Goal: Check status: Check status

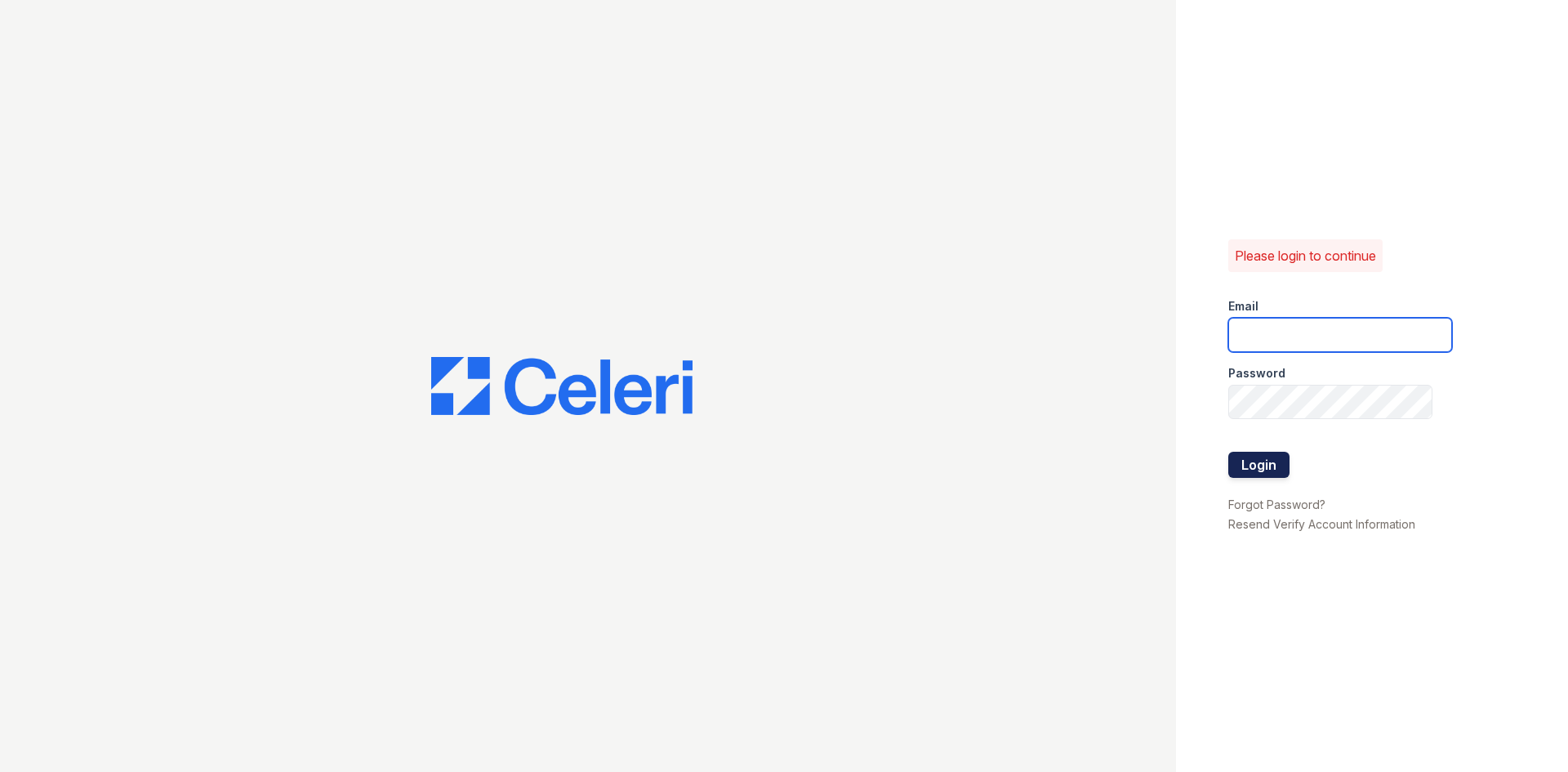
type input "Tlewis@mmgmgt.com"
click at [1281, 461] on button "Login" at bounding box center [1259, 464] width 61 height 26
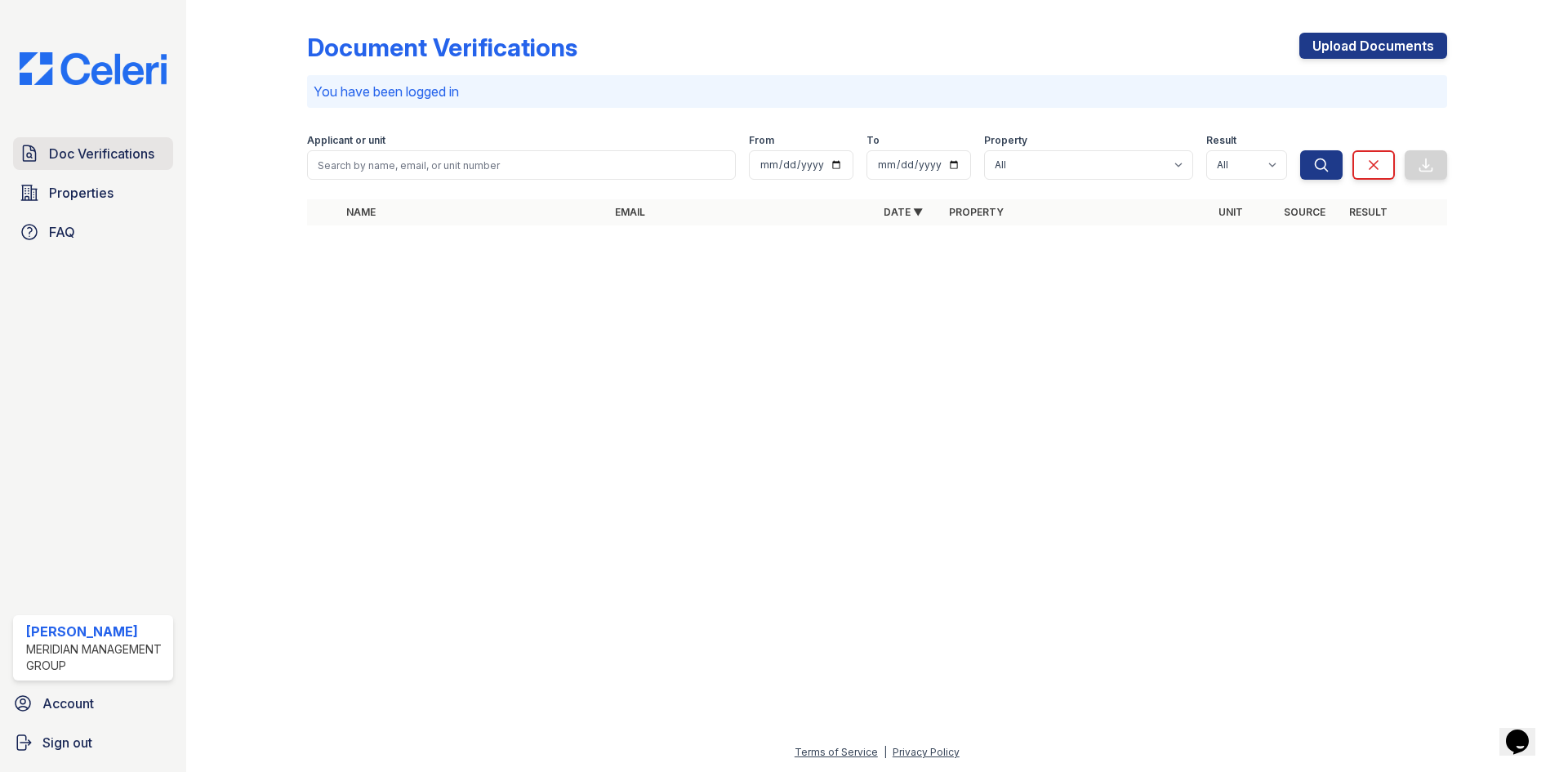
click at [145, 149] on span "Doc Verifications" at bounding box center [101, 154] width 105 height 20
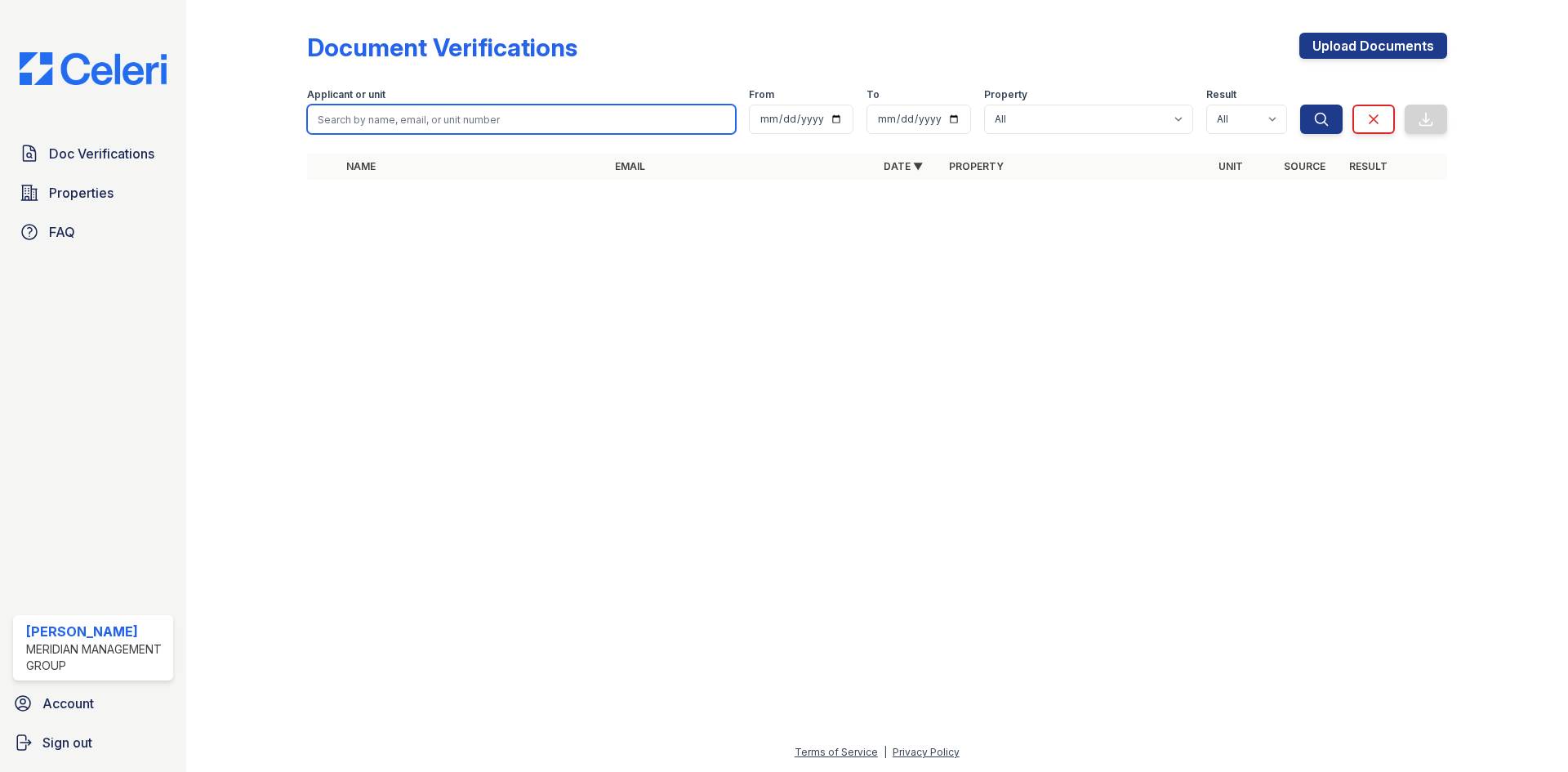
click at [382, 117] on input "search" at bounding box center [522, 118] width 429 height 30
type input "m"
type input "Miracle Morris"
click at [1300, 104] on button "Search" at bounding box center [1321, 118] width 42 height 30
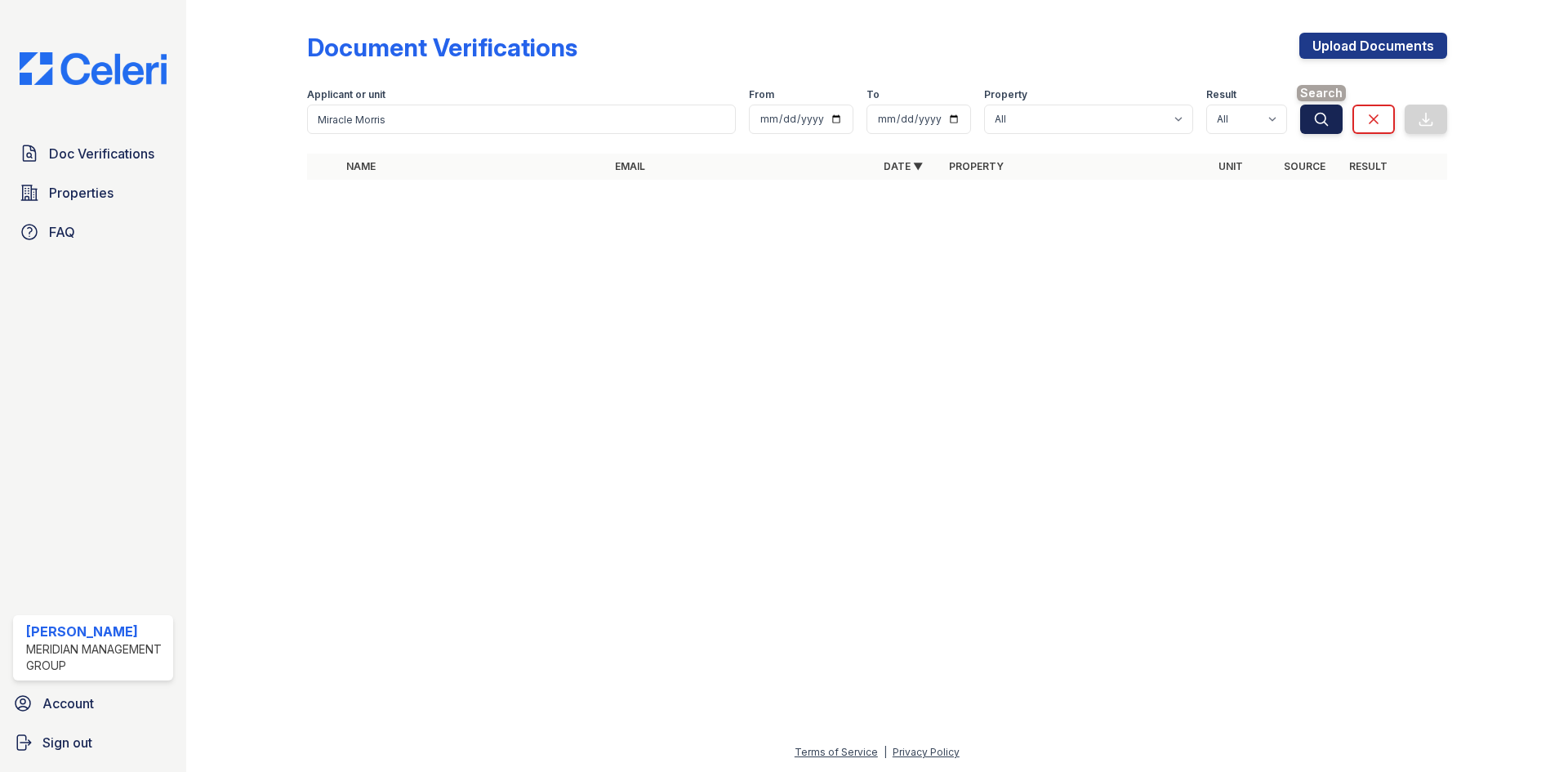
click at [1316, 118] on icon "submit" at bounding box center [1321, 119] width 13 height 13
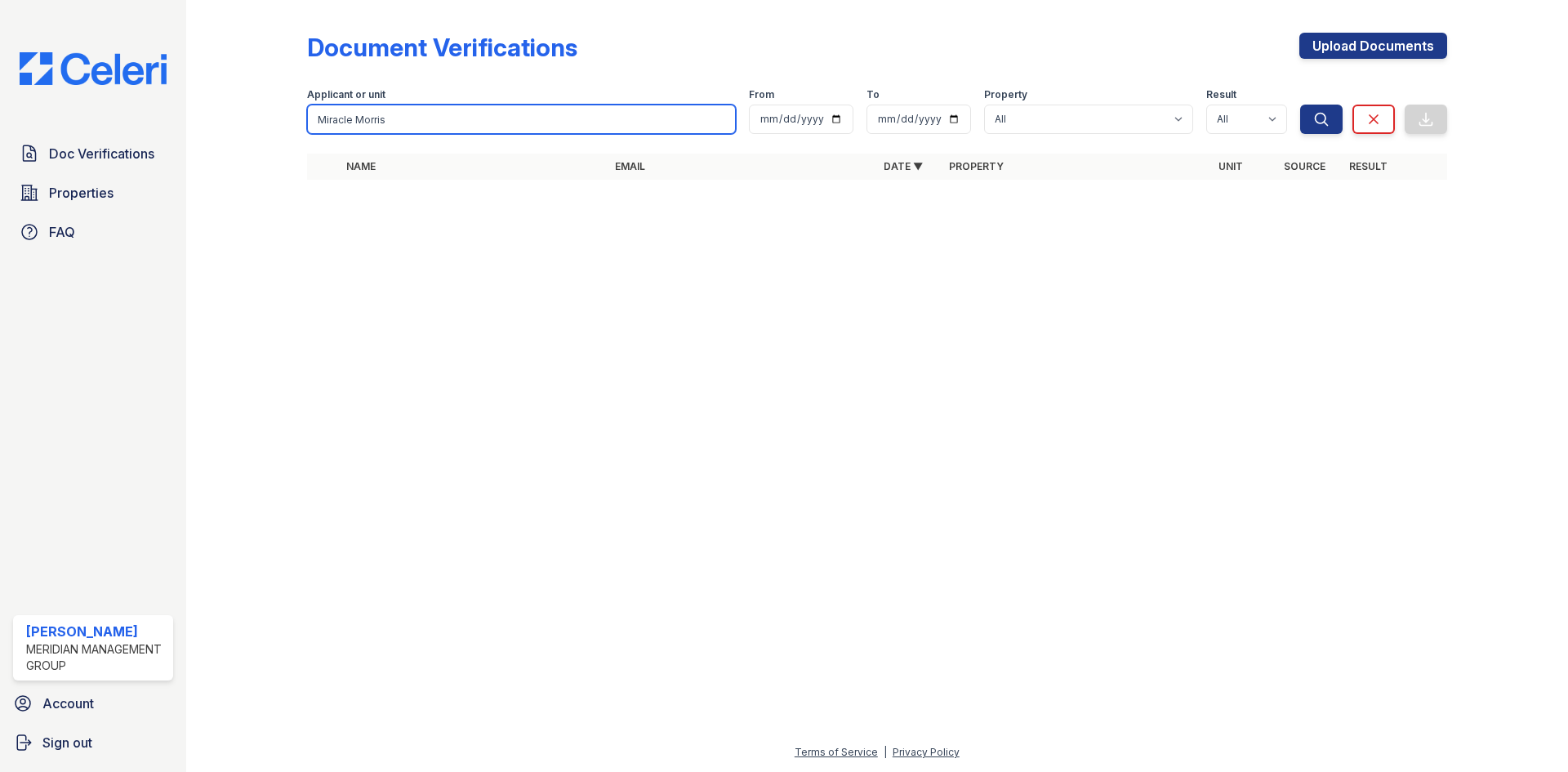
click at [609, 123] on input "Miracle Morris" at bounding box center [522, 118] width 429 height 30
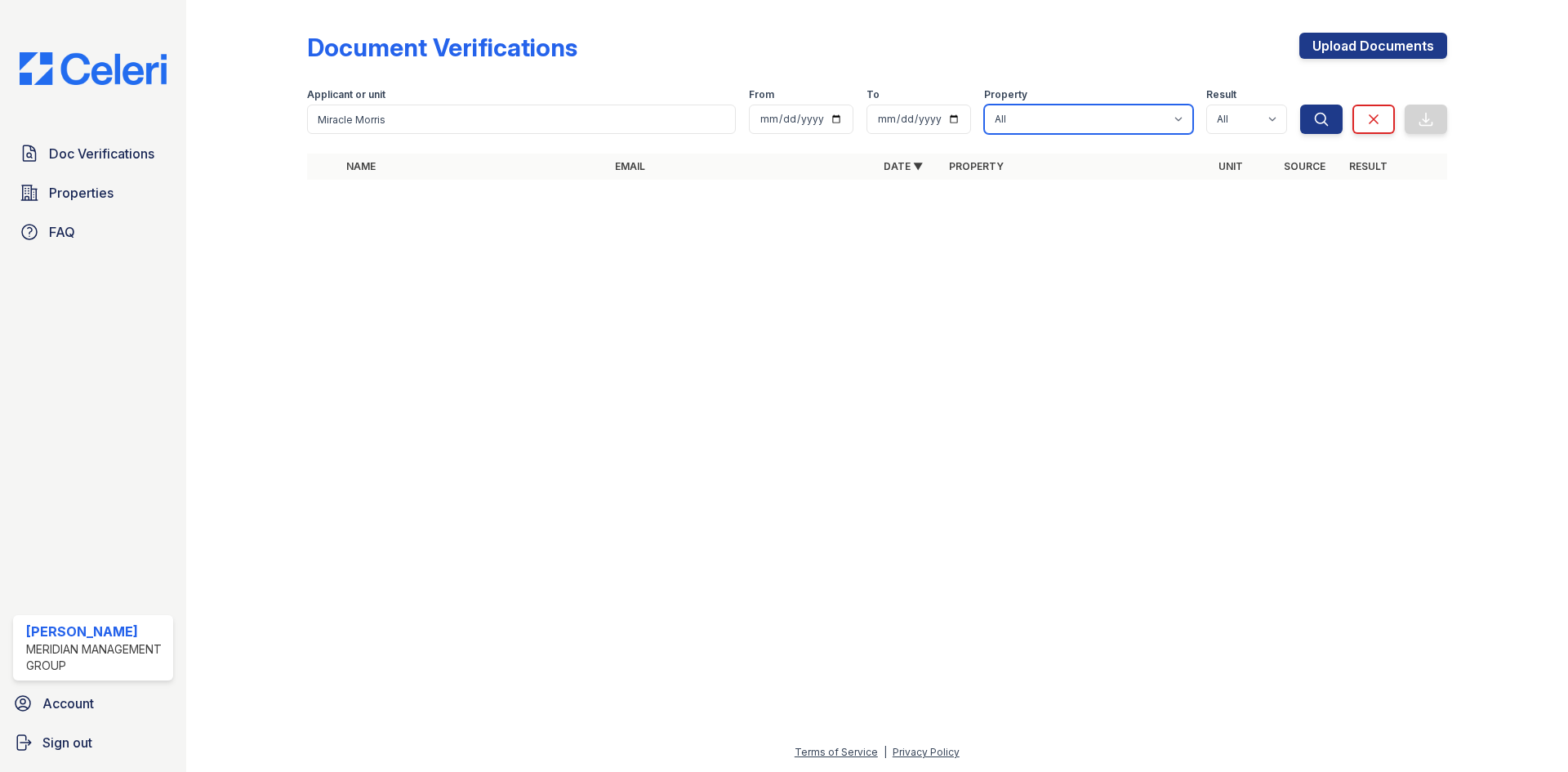
click at [1030, 122] on select "All The Monarch on Highland" at bounding box center [1088, 118] width 209 height 30
select select "5244"
click at [984, 104] on select "All The Monarch on Highland" at bounding box center [1088, 118] width 209 height 30
click at [1315, 116] on icon "submit" at bounding box center [1321, 119] width 13 height 13
click at [1315, 122] on icon "submit" at bounding box center [1322, 119] width 16 height 16
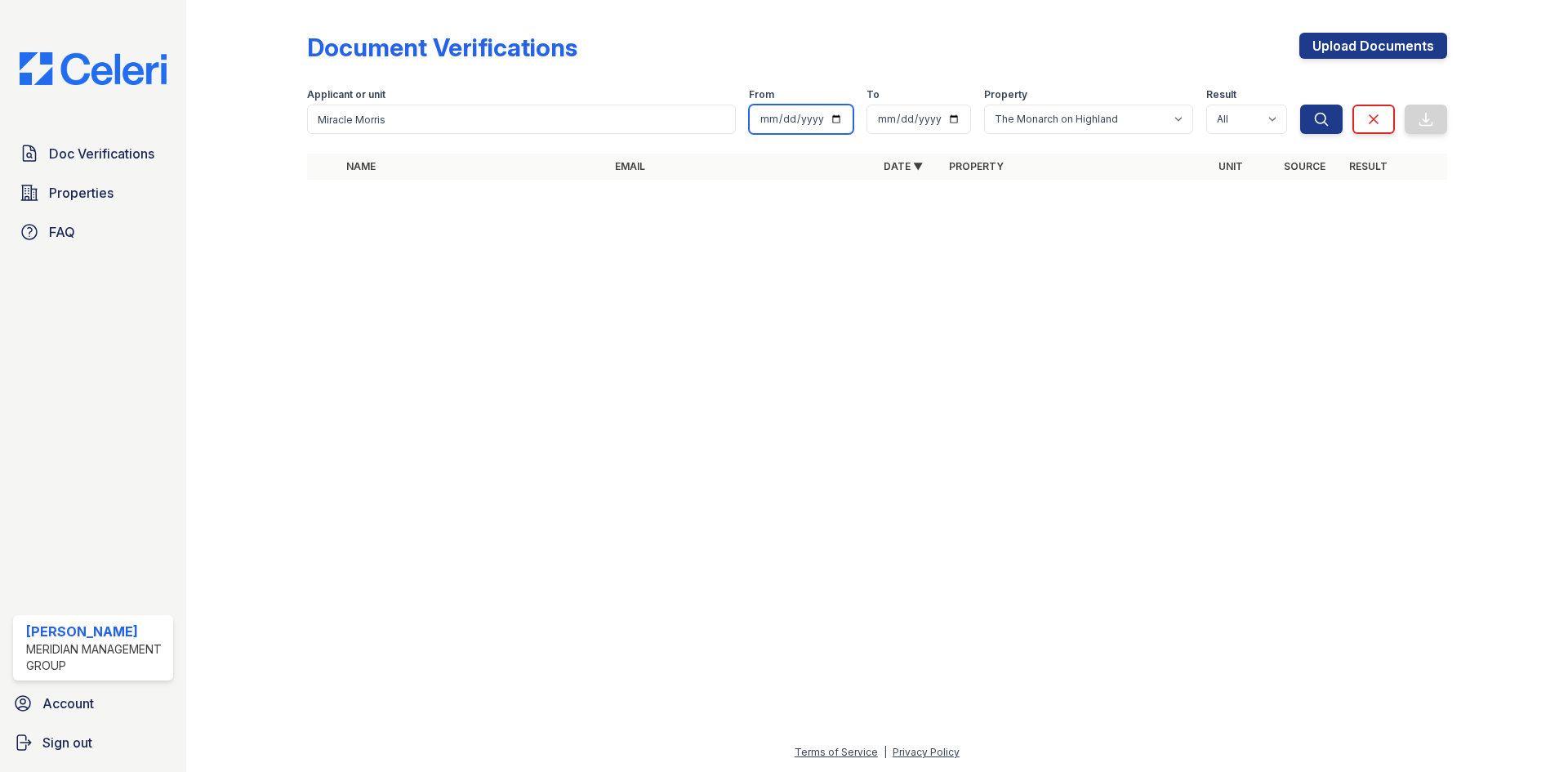
click at [824, 122] on input "date" at bounding box center [801, 118] width 104 height 30
click at [764, 120] on input "date" at bounding box center [801, 118] width 104 height 30
type input "[DATE]"
click at [852, 248] on div at bounding box center [876, 481] width 1330 height 520
click at [1267, 119] on select "All Pass Caution Fail N/a" at bounding box center [1246, 118] width 81 height 30
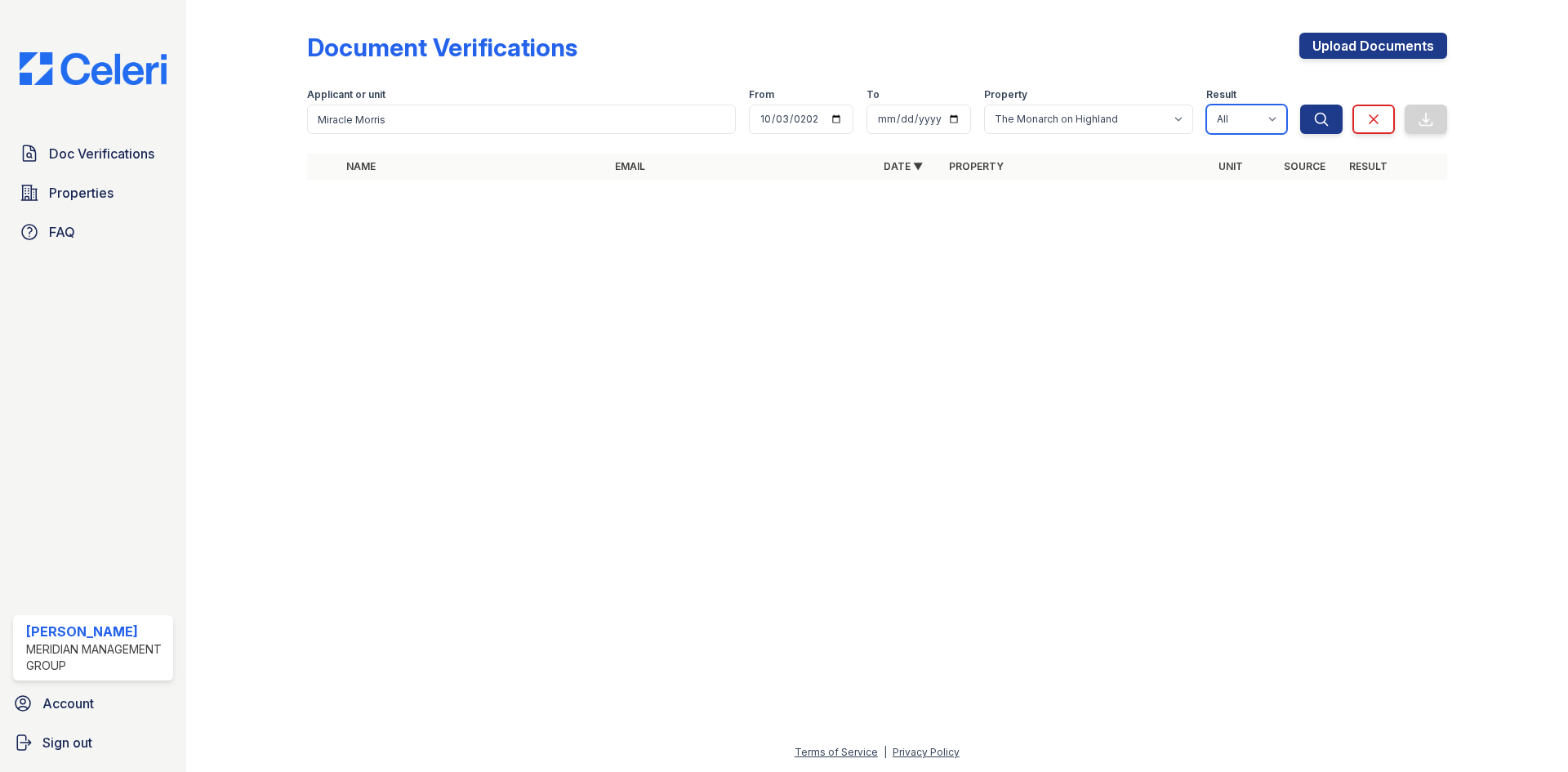
click at [1267, 119] on select "All Pass Caution Fail N/a" at bounding box center [1246, 118] width 81 height 30
click at [1324, 120] on icon "submit" at bounding box center [1322, 119] width 16 height 16
click at [513, 268] on div at bounding box center [876, 481] width 1330 height 520
click at [128, 188] on link "Properties" at bounding box center [93, 192] width 160 height 32
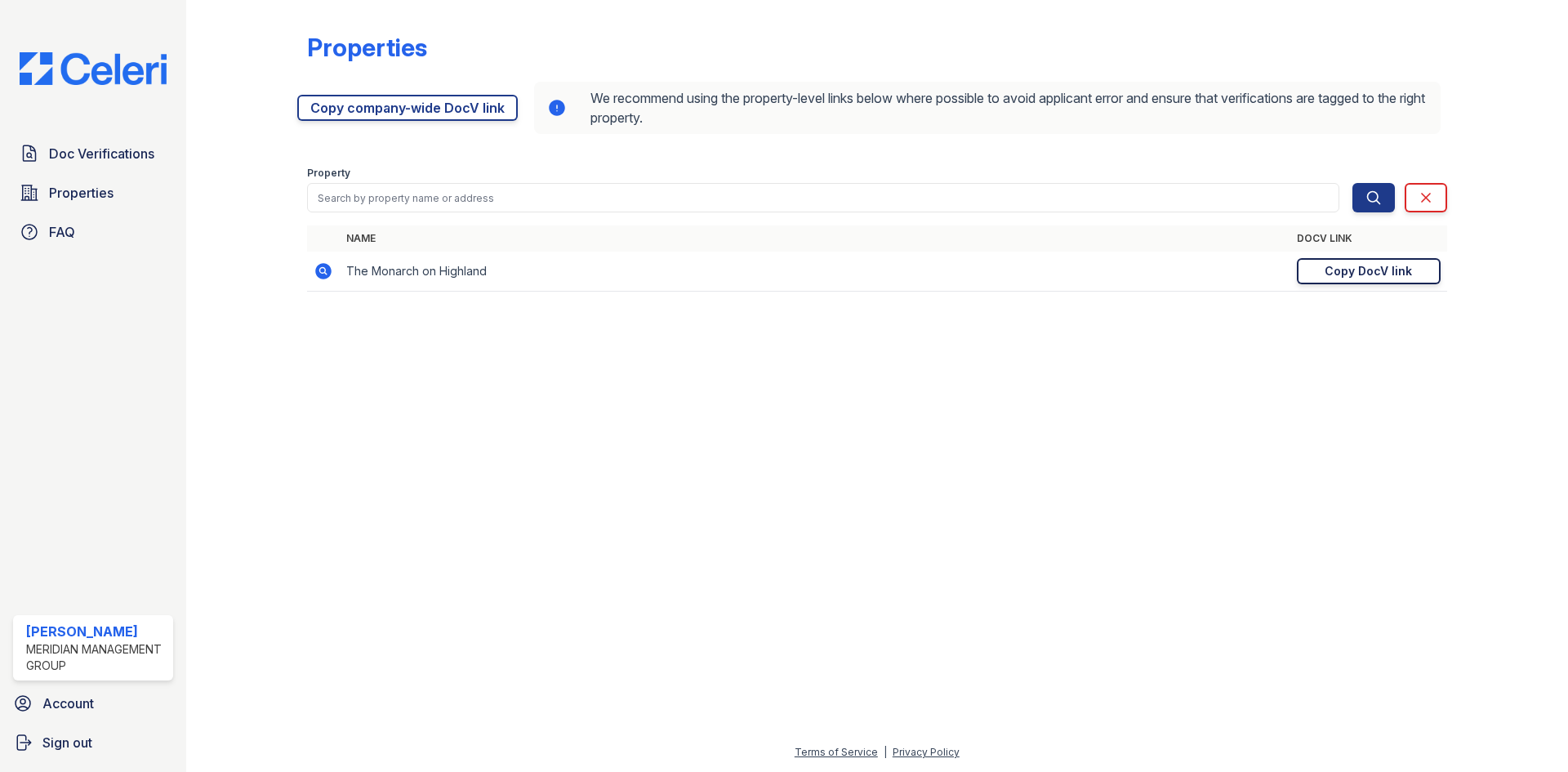
click at [1319, 267] on link "Copy DocV link Copy link" at bounding box center [1369, 270] width 144 height 26
